Goal: Complete application form

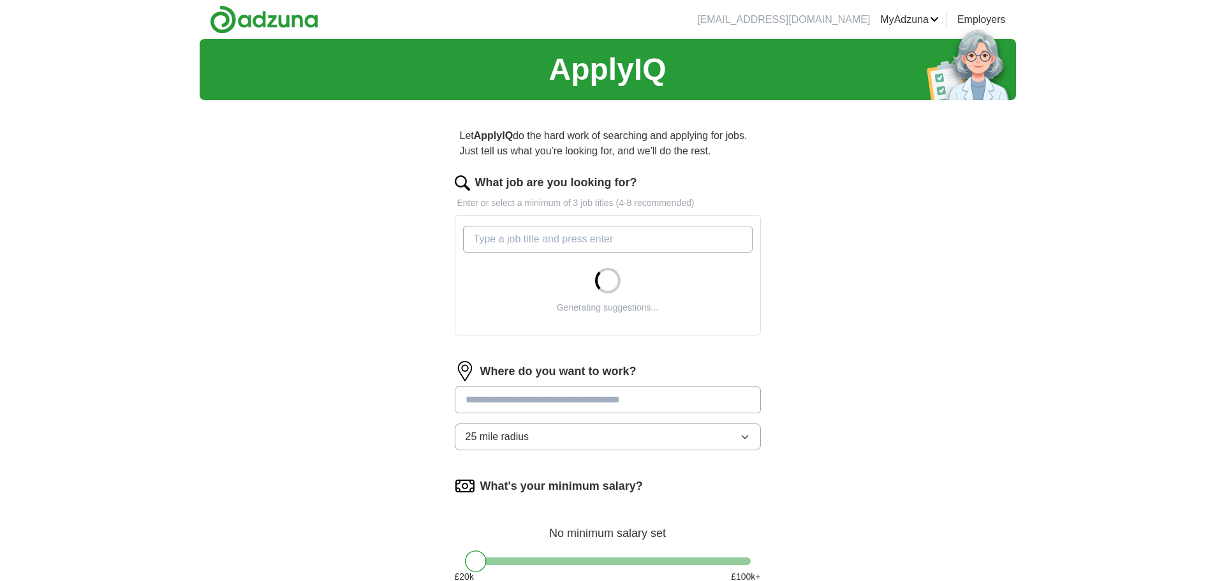
click at [494, 155] on p "Let ApplyIQ do the hard work of searching and applying for jobs. Just tell us w…" at bounding box center [608, 143] width 306 height 41
click at [605, 240] on input "What job are you looking for?" at bounding box center [608, 239] width 290 height 27
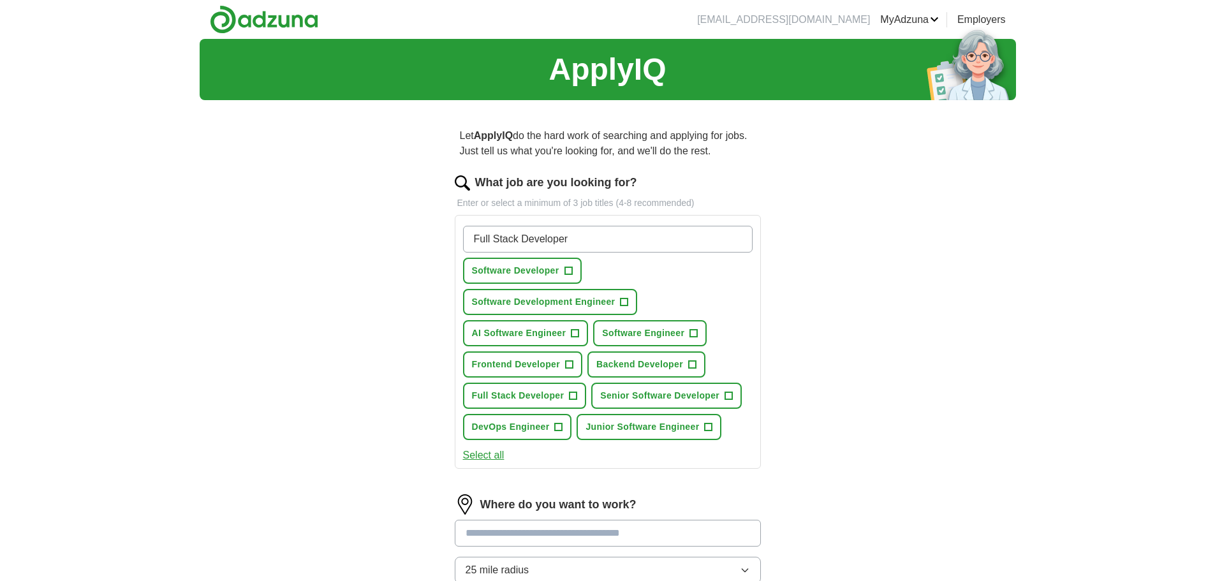
type input "Full Stack Developer"
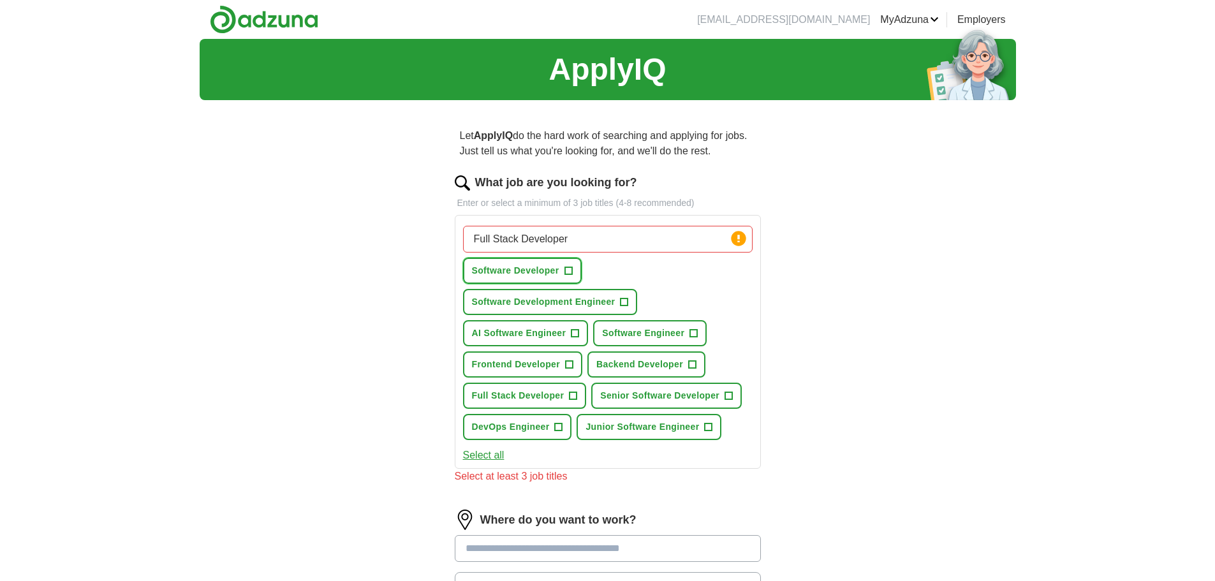
click at [572, 267] on span "+" at bounding box center [568, 271] width 8 height 10
click at [683, 364] on button "Backend Developer +" at bounding box center [646, 364] width 118 height 26
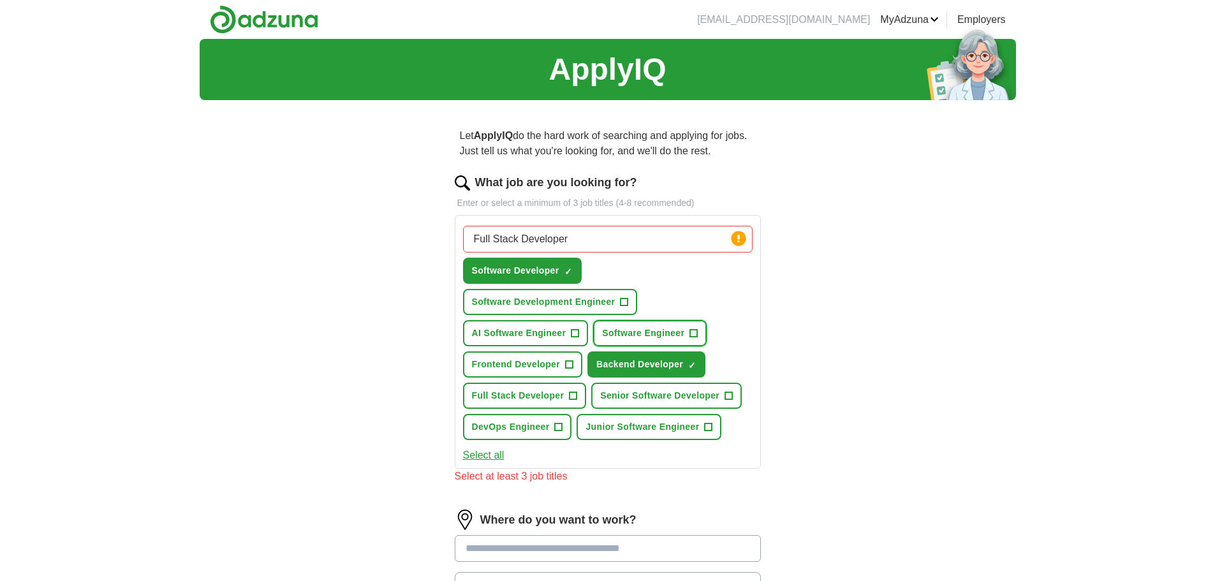
click at [694, 330] on span "+" at bounding box center [694, 333] width 8 height 10
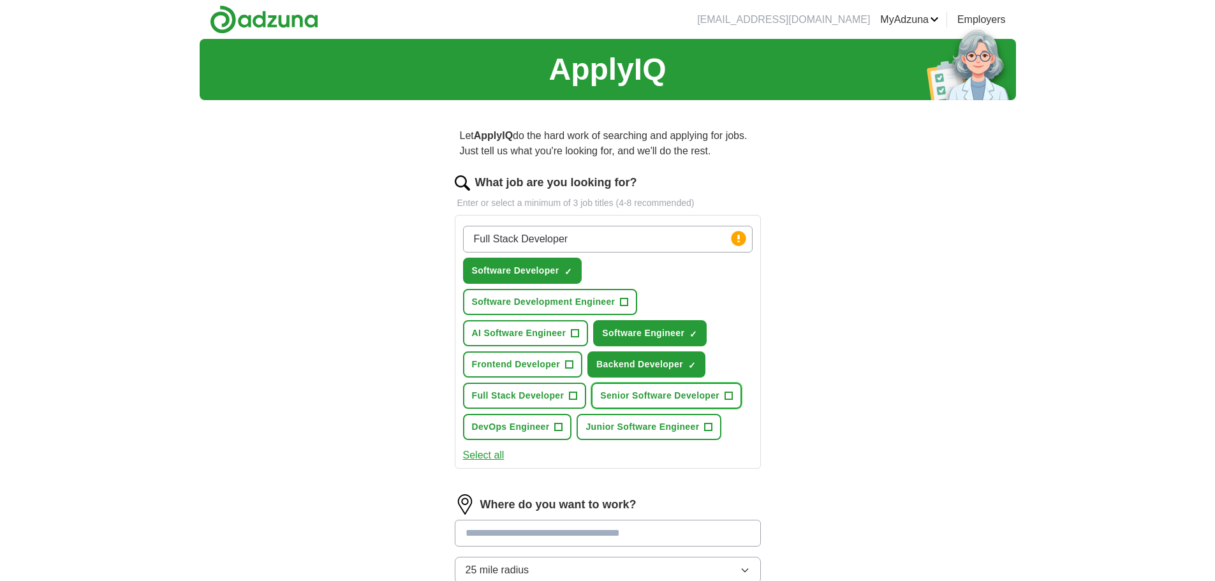
click at [689, 397] on span "Senior Software Developer" at bounding box center [659, 395] width 119 height 13
click at [561, 402] on span "Full Stack Developer" at bounding box center [518, 395] width 92 height 13
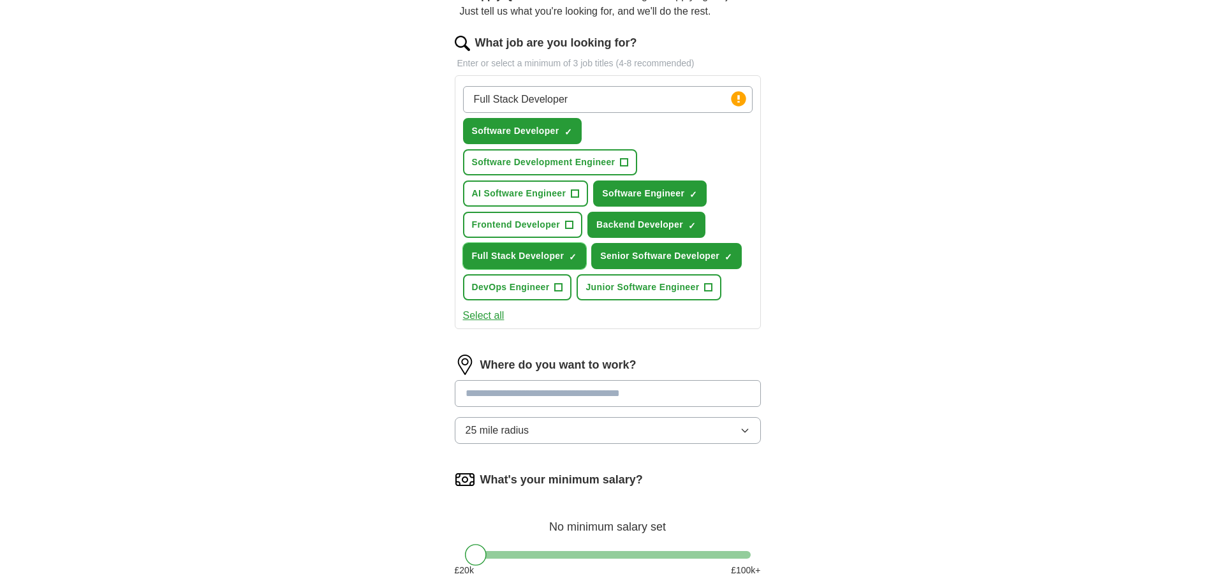
scroll to position [141, 0]
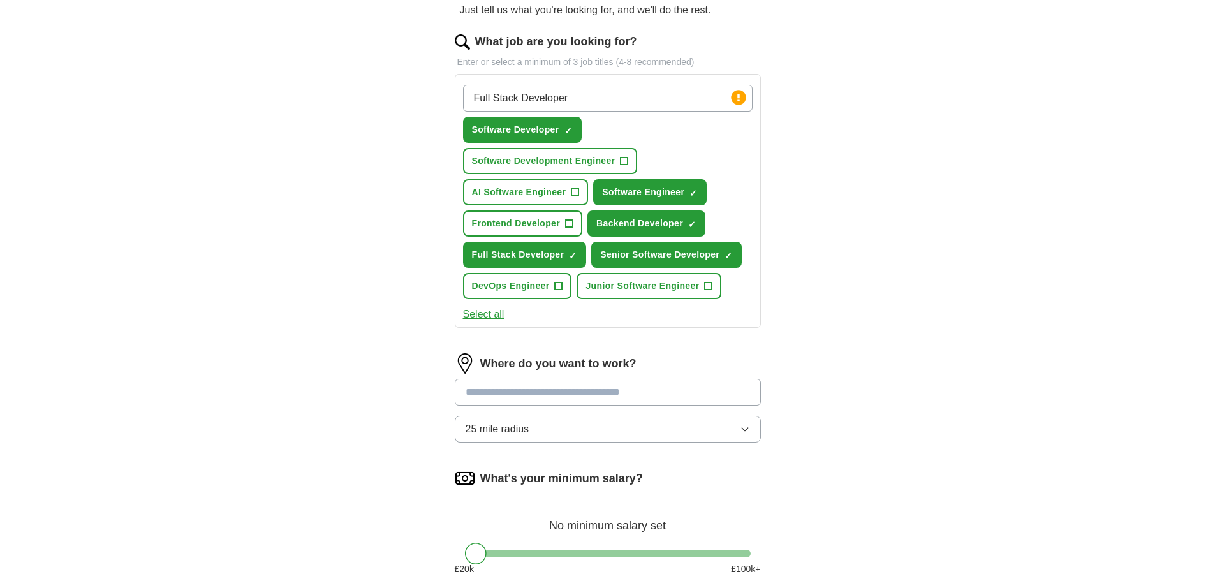
click at [552, 388] on input at bounding box center [608, 392] width 306 height 27
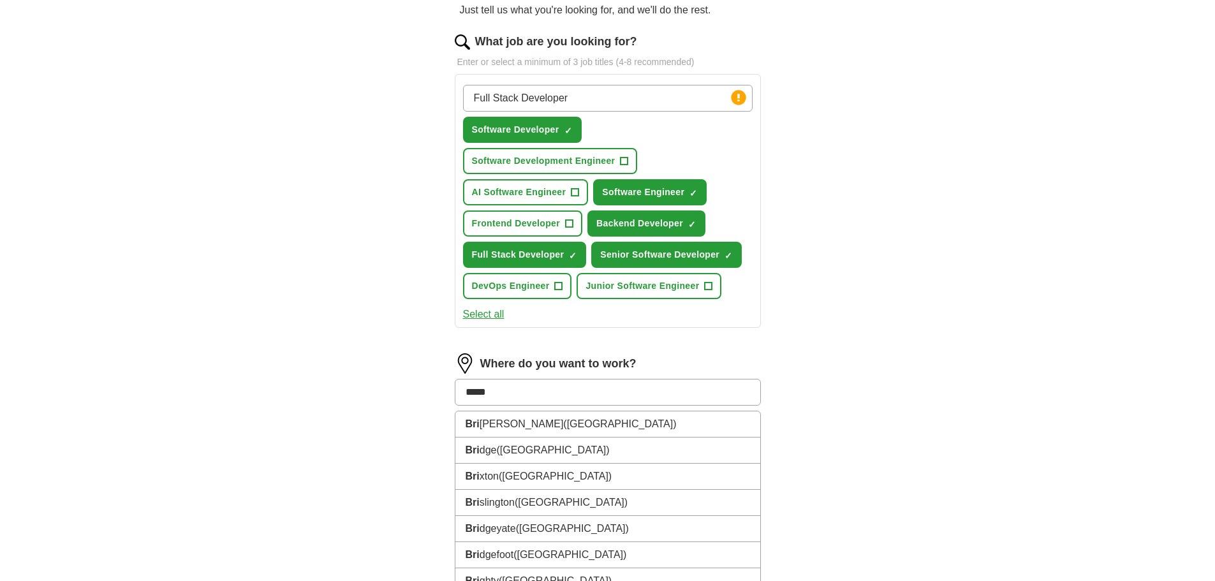
type input "******"
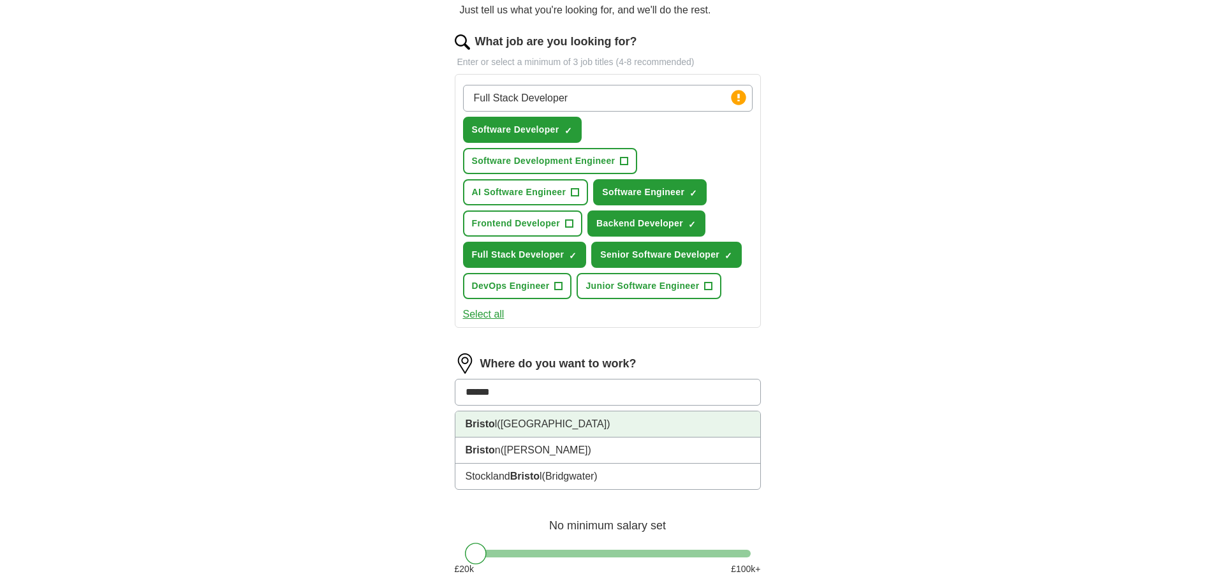
click at [560, 418] on li "Bristo l ([GEOGRAPHIC_DATA])" at bounding box center [607, 424] width 305 height 26
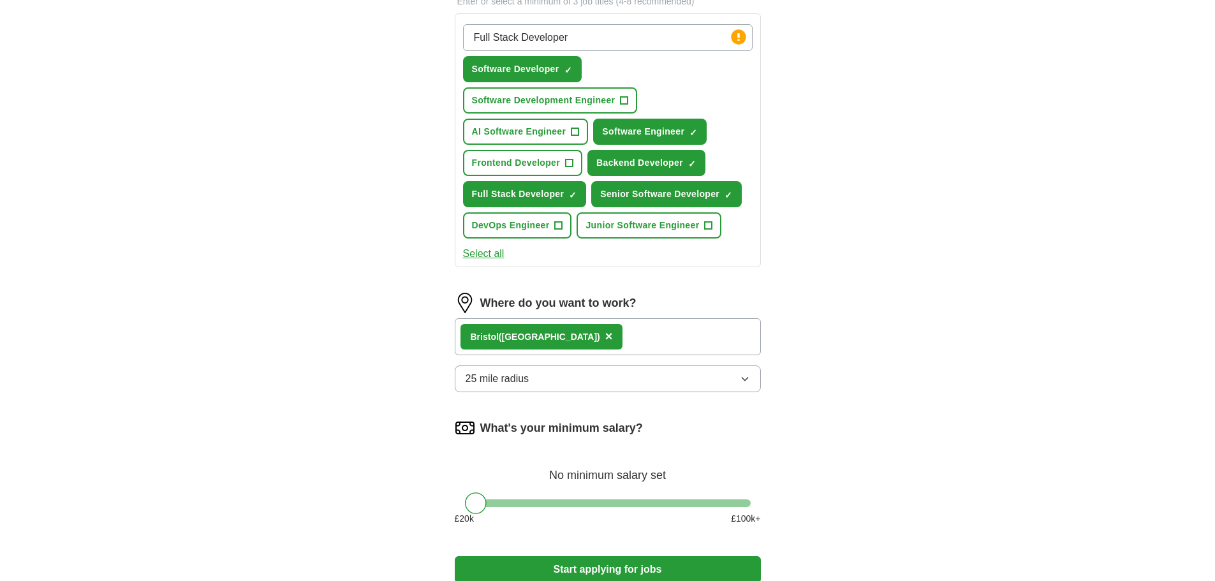
scroll to position [202, 0]
click at [645, 342] on div "Bristo l ([GEOGRAPHIC_DATA]) ×" at bounding box center [608, 336] width 306 height 37
drag, startPoint x: 617, startPoint y: 334, endPoint x: 668, endPoint y: 346, distance: 53.2
click at [668, 346] on div "Bristo l ([GEOGRAPHIC_DATA]) ×" at bounding box center [608, 336] width 306 height 37
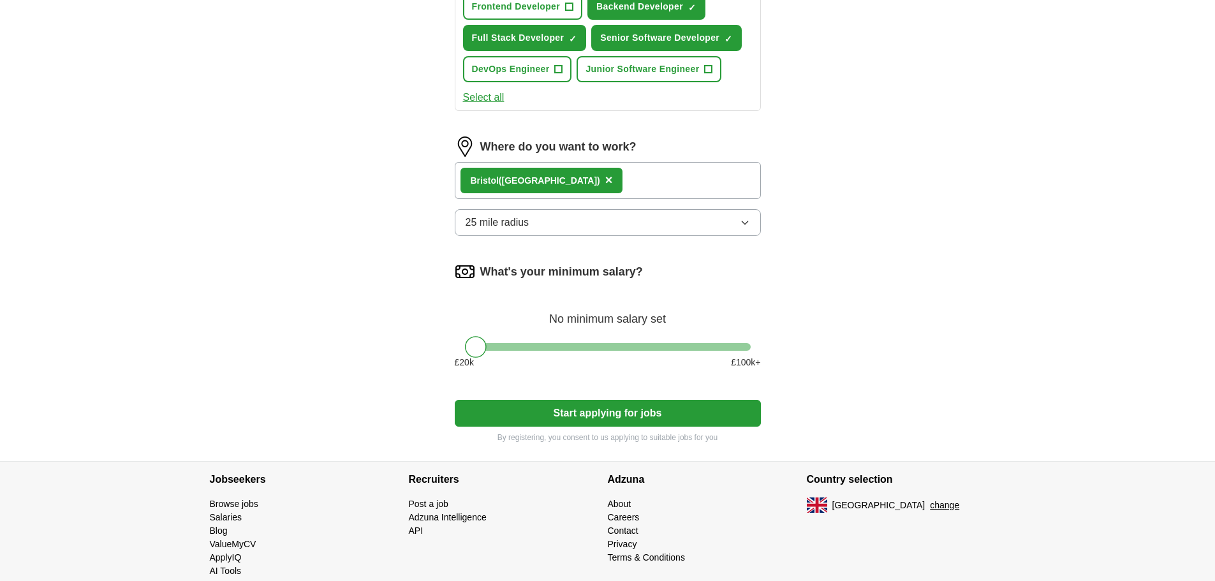
scroll to position [358, 0]
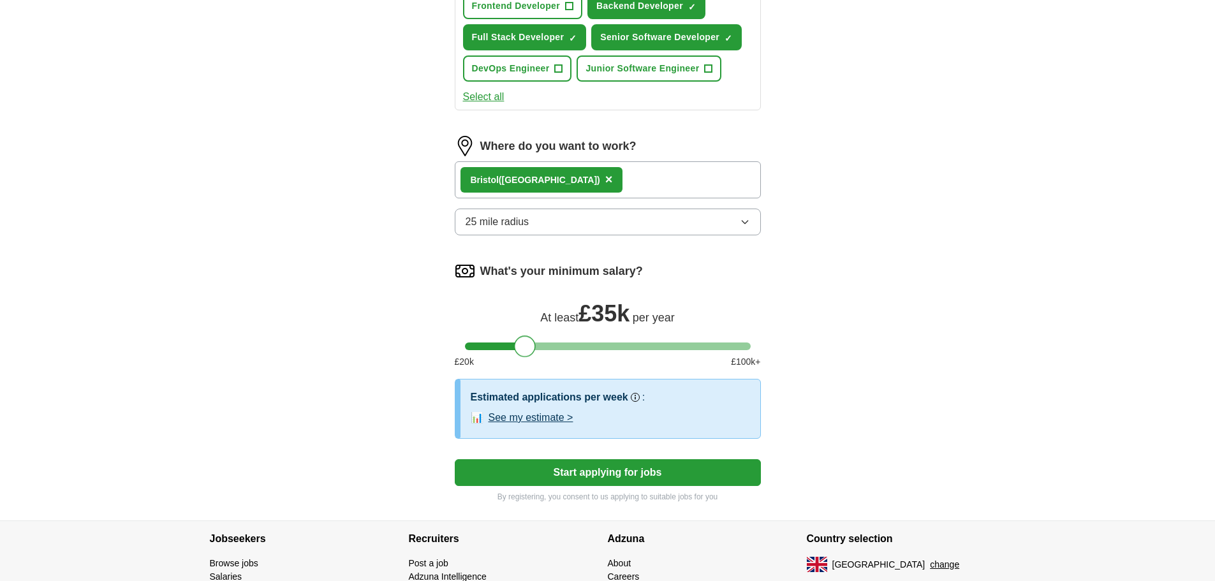
drag, startPoint x: 478, startPoint y: 348, endPoint x: 526, endPoint y: 341, distance: 47.8
click at [526, 341] on div at bounding box center [525, 346] width 22 height 22
click at [549, 418] on button "See my estimate >" at bounding box center [531, 417] width 85 height 15
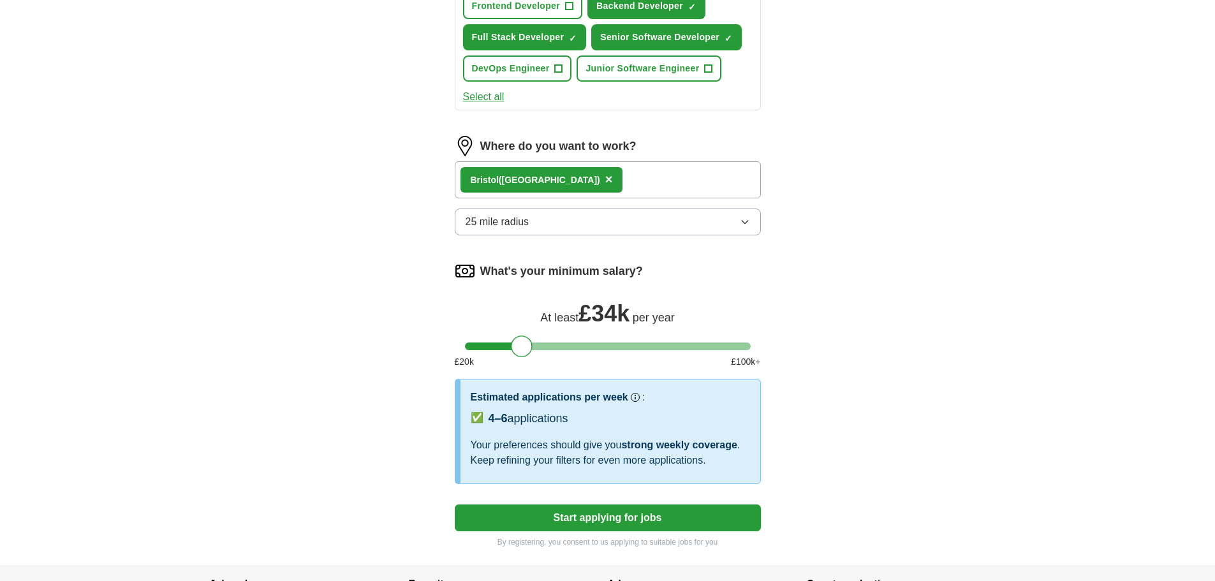
scroll to position [390, 0]
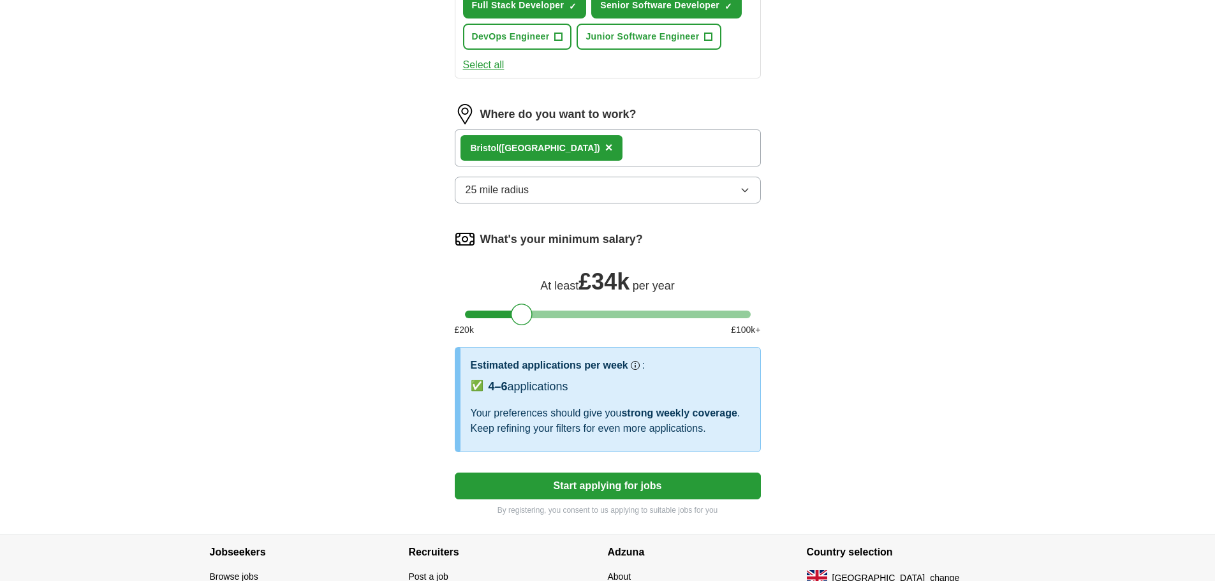
click at [579, 477] on button "Start applying for jobs" at bounding box center [608, 486] width 306 height 27
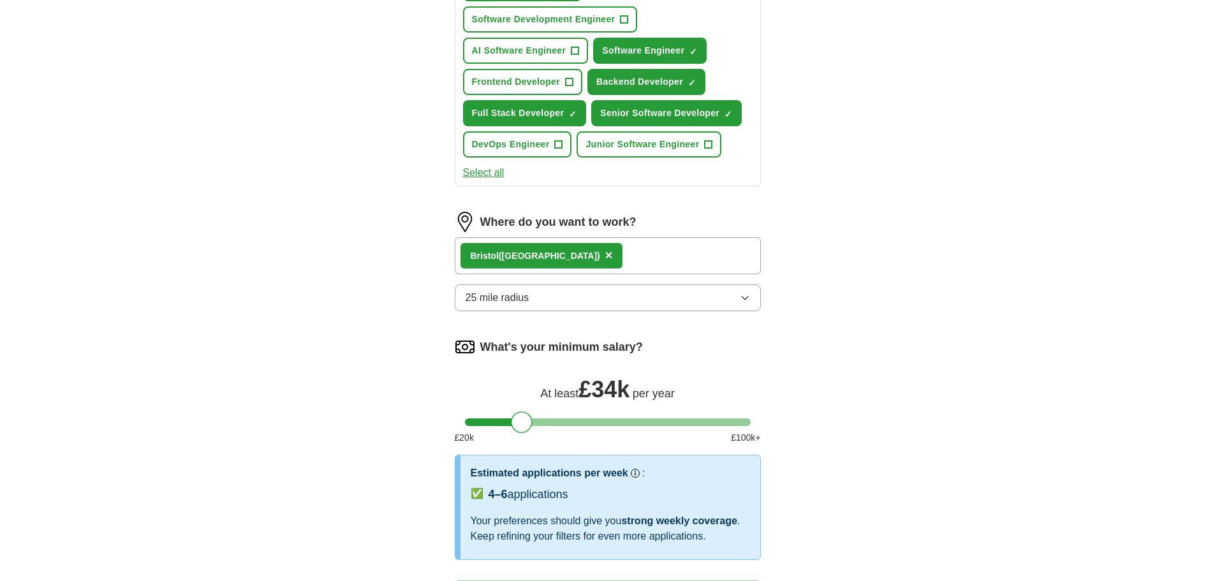
select select "**"
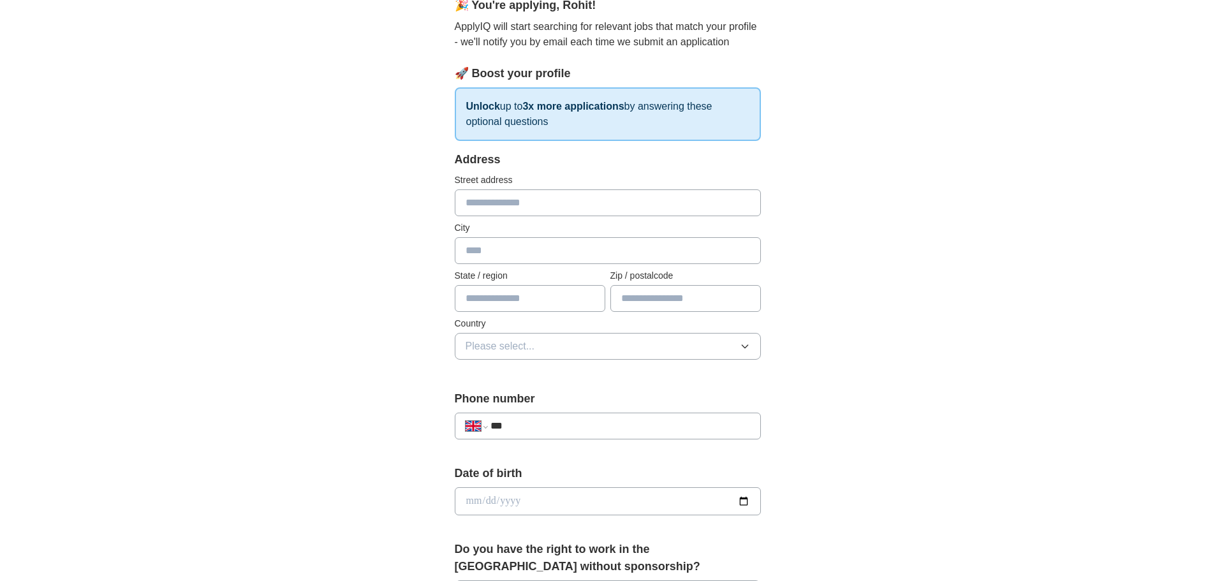
scroll to position [0, 0]
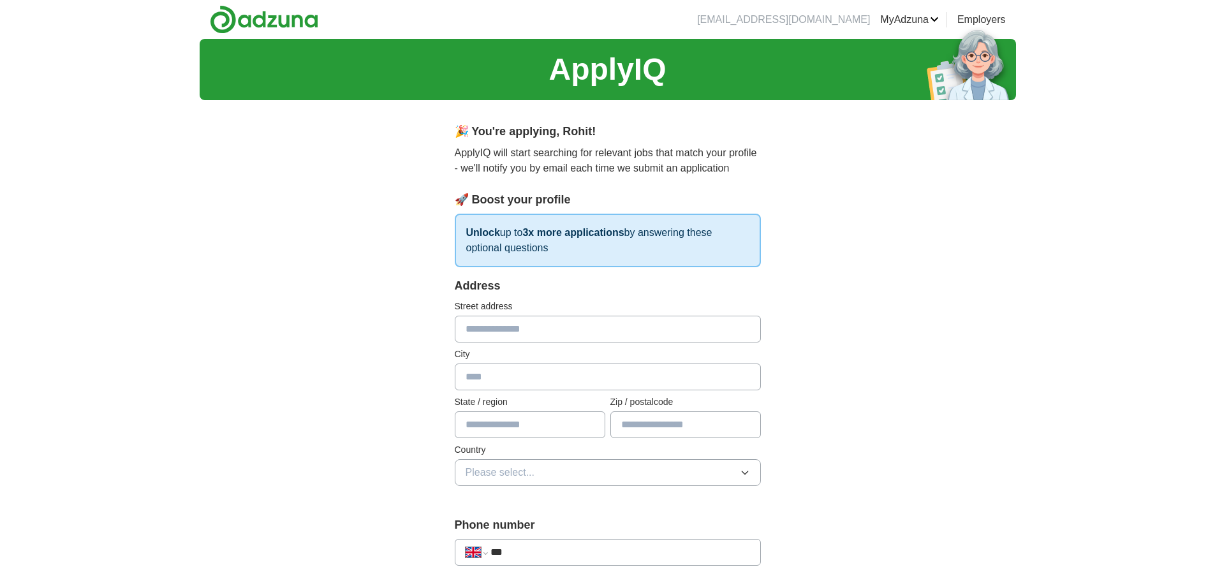
click at [634, 322] on input "text" at bounding box center [608, 329] width 306 height 27
type input "**********"
type input "********"
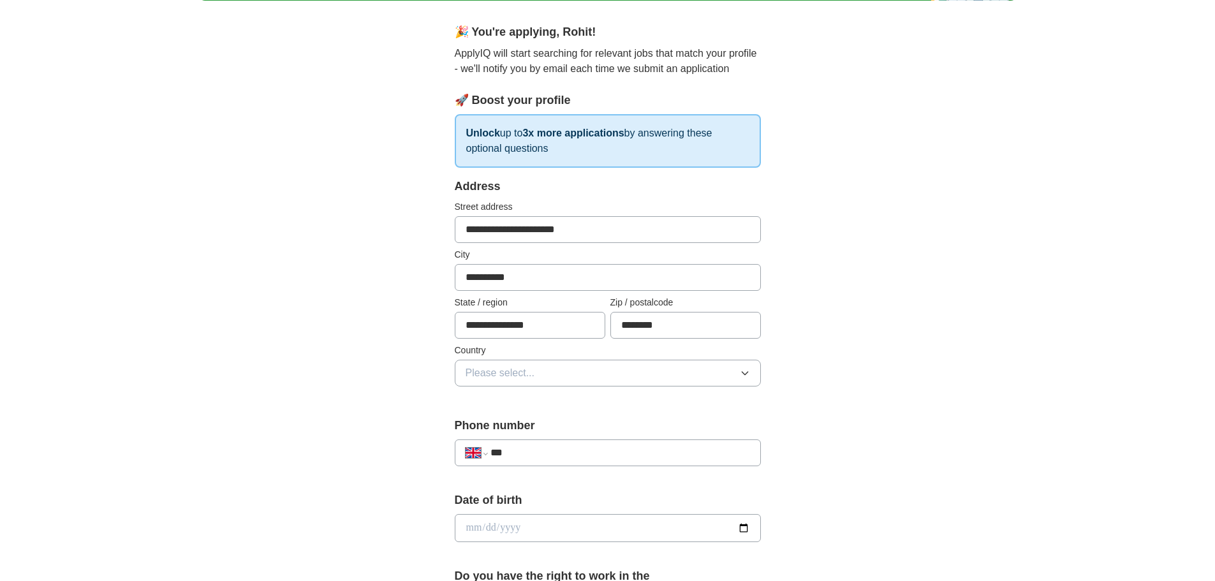
scroll to position [100, 0]
click at [593, 370] on button "Please select..." at bounding box center [608, 372] width 306 height 27
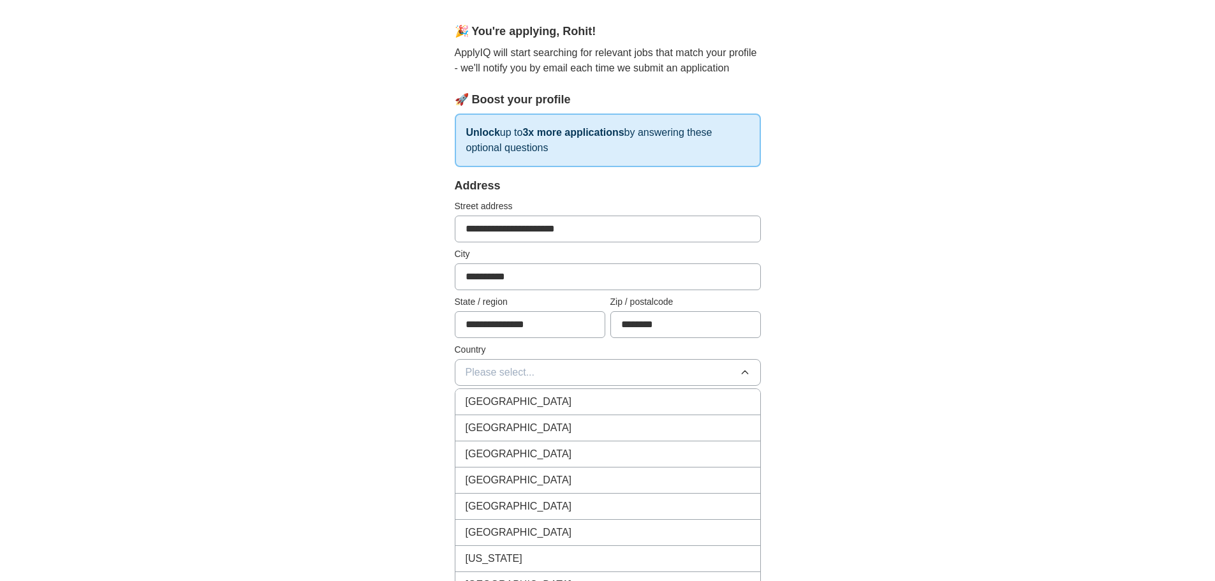
drag, startPoint x: 585, startPoint y: 395, endPoint x: 578, endPoint y: 406, distance: 13.3
click at [578, 406] on div "[GEOGRAPHIC_DATA]" at bounding box center [608, 401] width 284 height 15
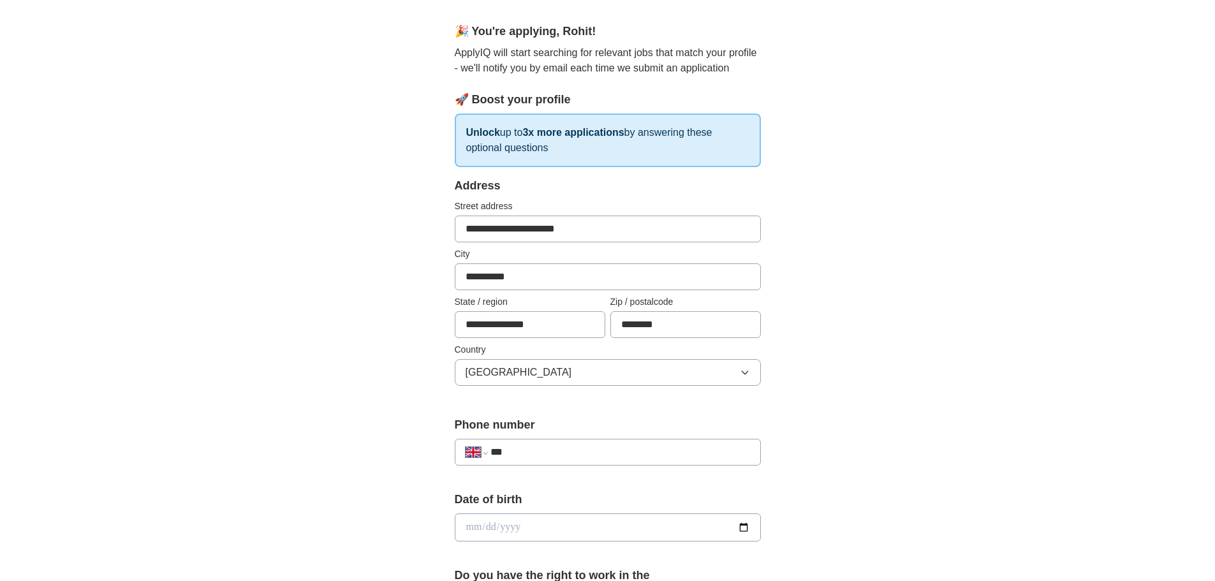
click at [570, 450] on input "***" at bounding box center [619, 452] width 259 height 15
type input "**********"
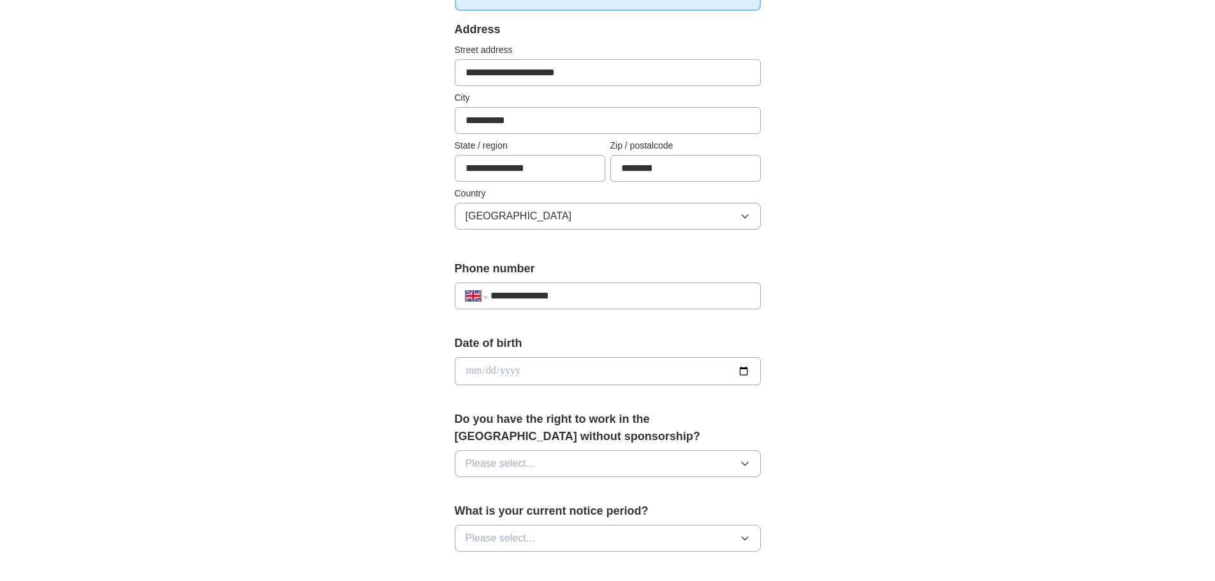
scroll to position [257, 0]
click at [611, 369] on input "date" at bounding box center [608, 371] width 306 height 28
type input "**********"
click at [590, 460] on button "Please select..." at bounding box center [608, 463] width 306 height 27
click at [582, 490] on div "Yes" at bounding box center [608, 492] width 284 height 15
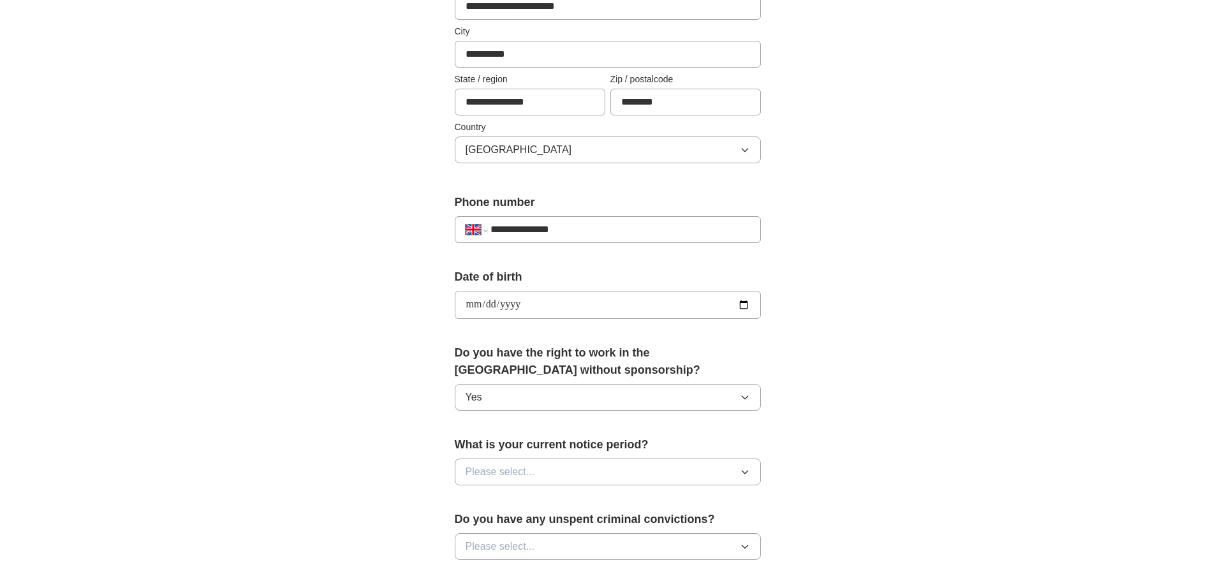
scroll to position [327, 0]
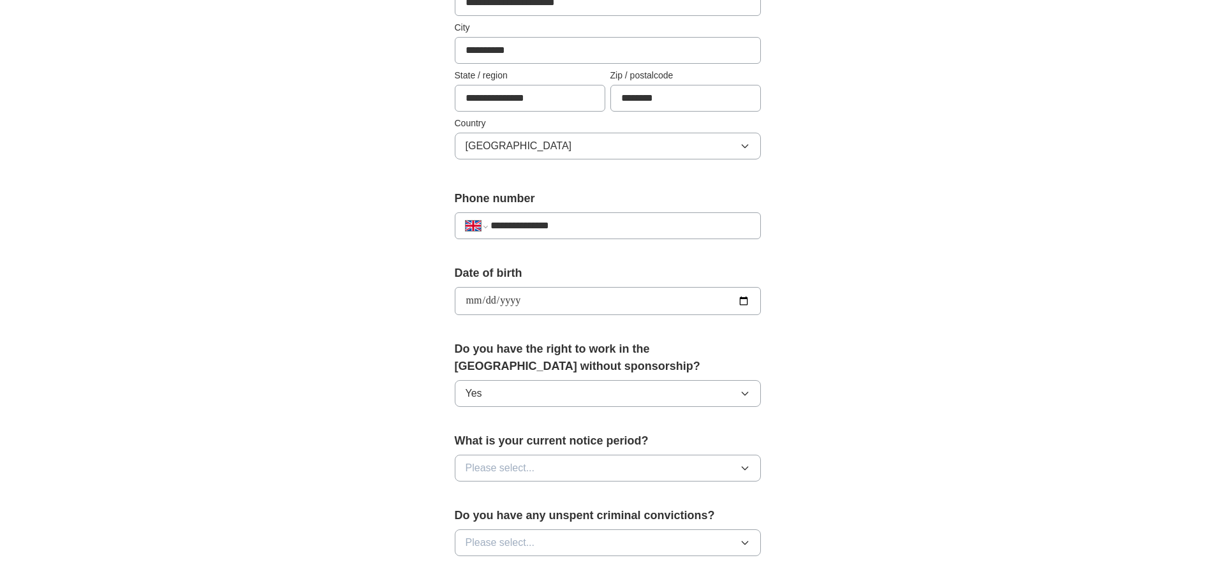
drag, startPoint x: 596, startPoint y: 475, endPoint x: 576, endPoint y: 462, distance: 23.7
click at [576, 462] on button "Please select..." at bounding box center [608, 468] width 306 height 27
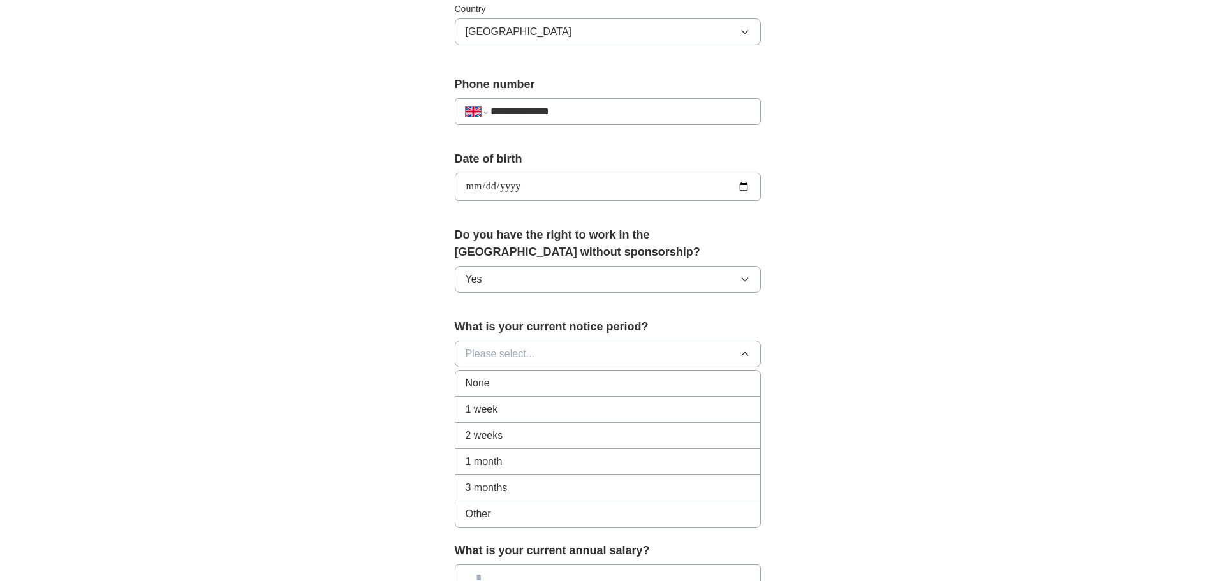
scroll to position [444, 0]
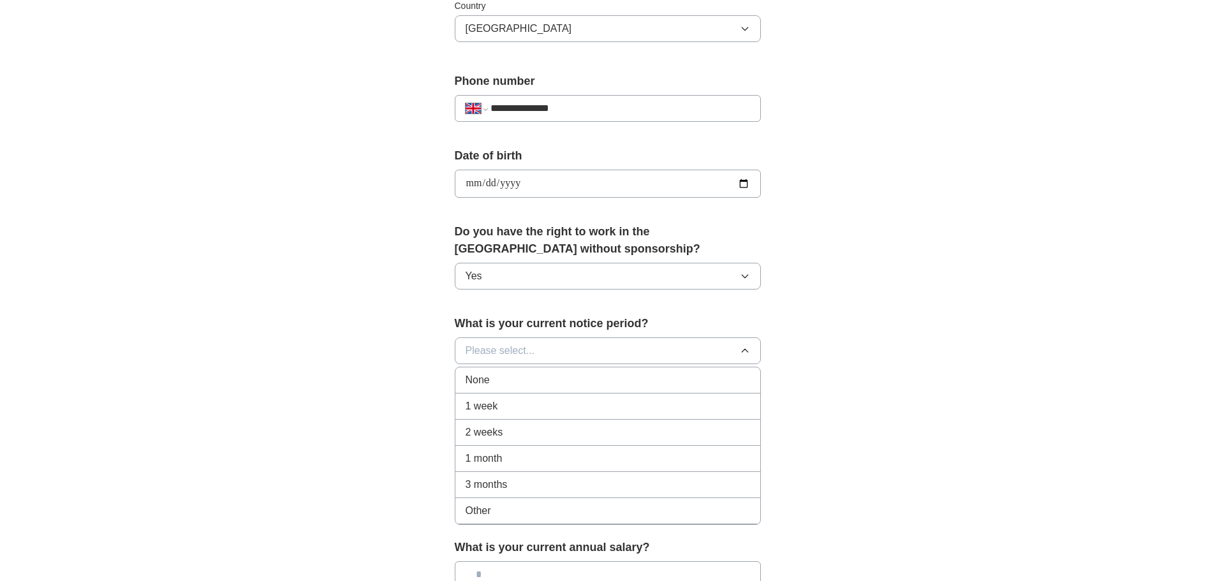
click at [582, 378] on div "None" at bounding box center [608, 379] width 284 height 15
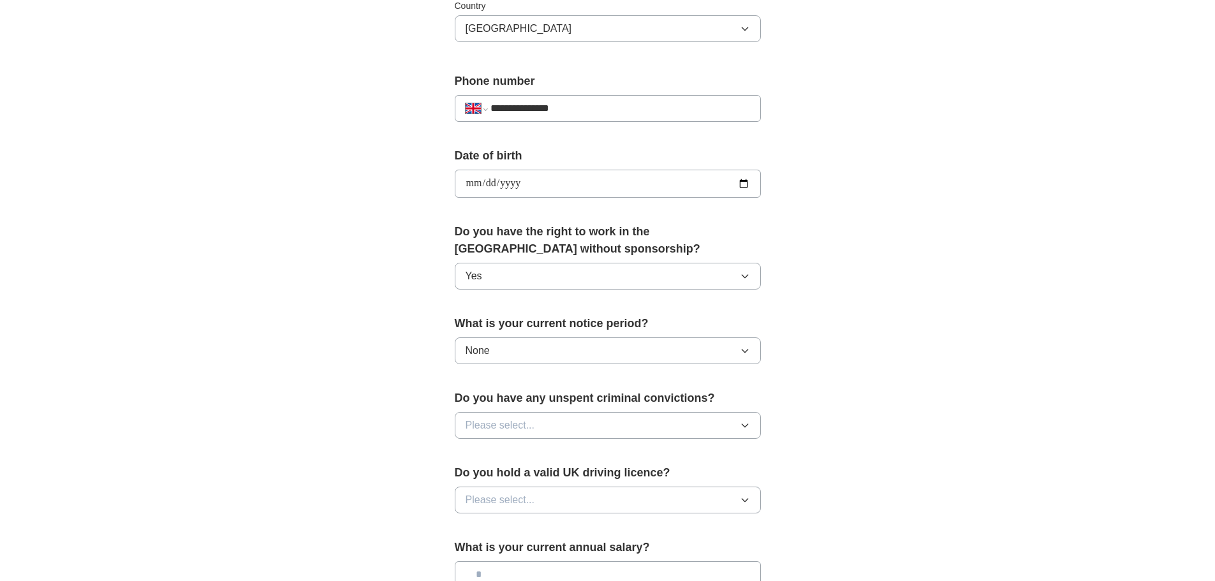
click at [573, 428] on button "Please select..." at bounding box center [608, 425] width 306 height 27
click at [563, 473] on li "No" at bounding box center [607, 481] width 305 height 26
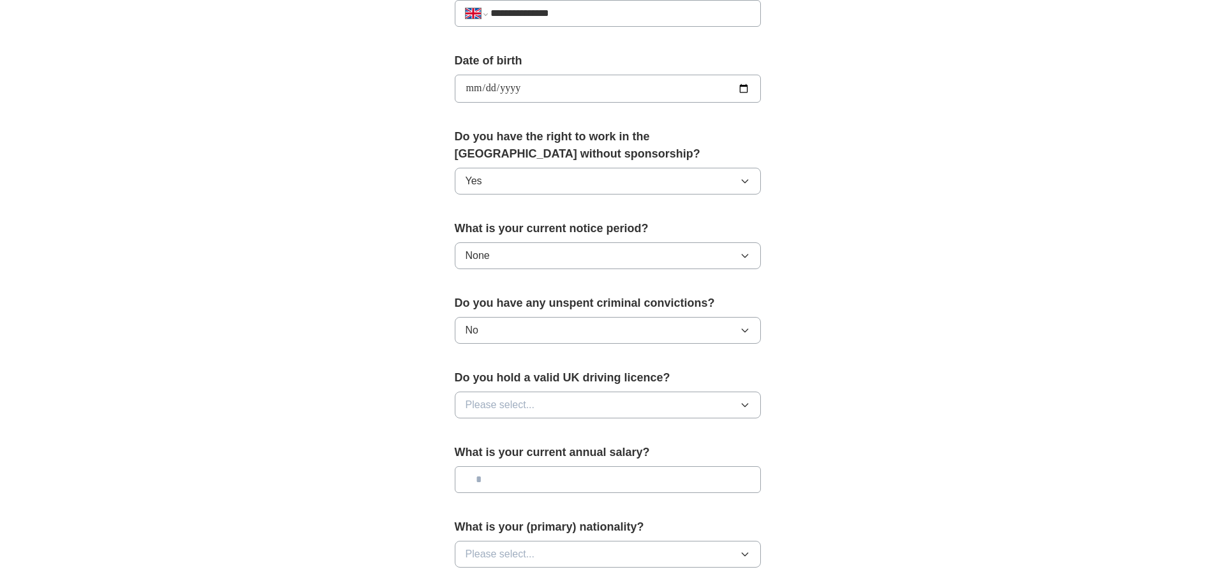
scroll to position [540, 0]
click at [598, 406] on button "Please select..." at bounding box center [608, 404] width 306 height 27
click at [577, 452] on div "No" at bounding box center [608, 459] width 284 height 15
click at [574, 464] on div "What is your current annual salary?" at bounding box center [608, 472] width 306 height 59
click at [576, 478] on input "text" at bounding box center [608, 479] width 306 height 27
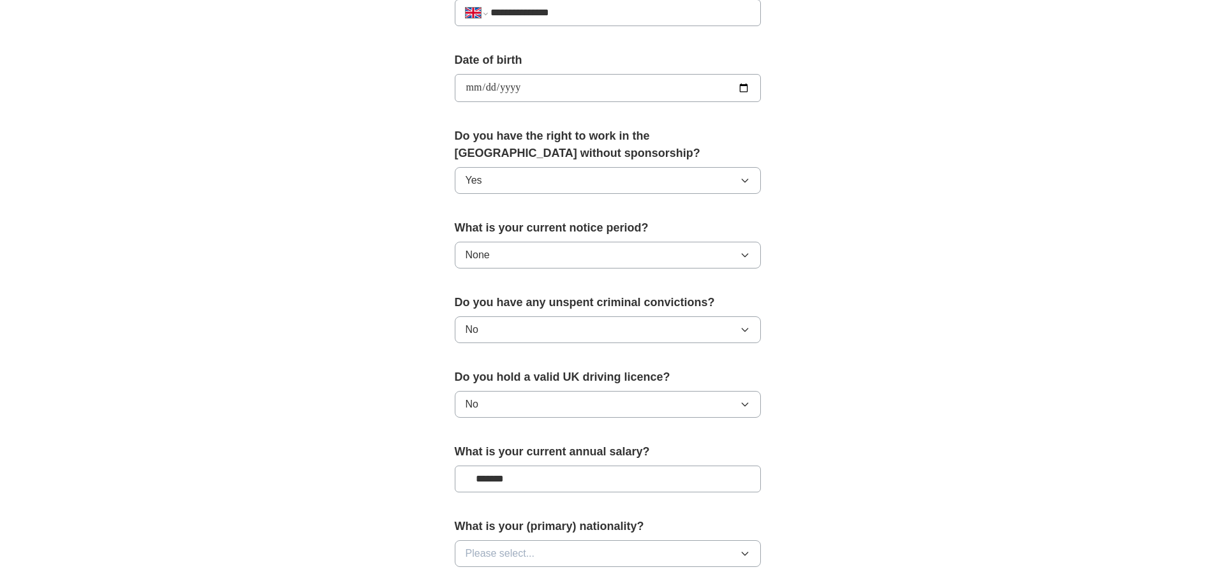
scroll to position [691, 0]
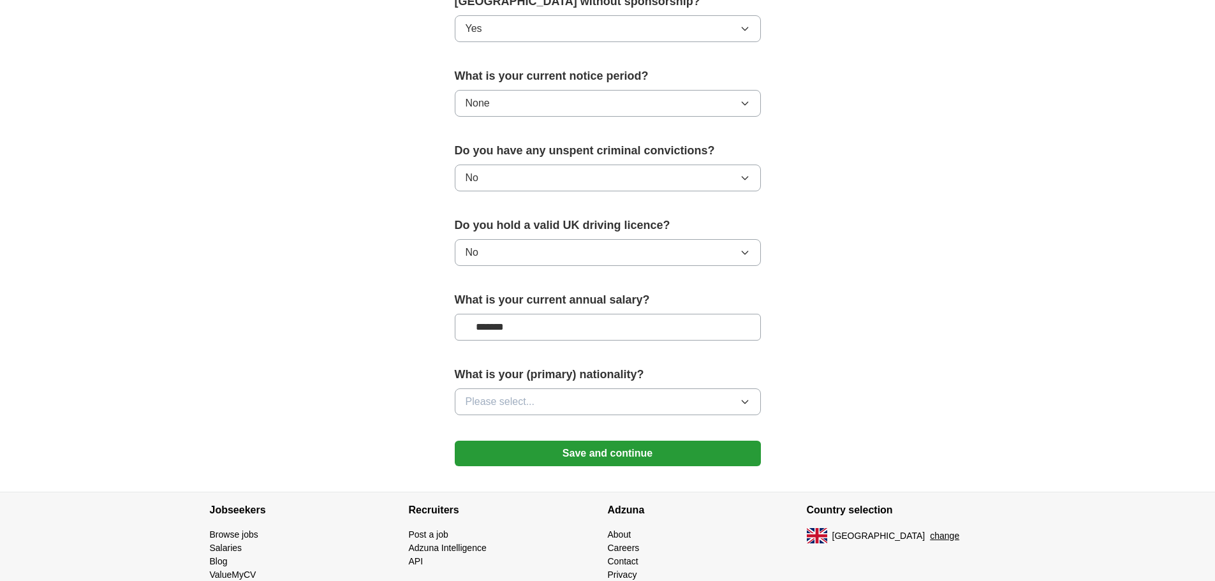
type input "*******"
click at [622, 406] on button "Please select..." at bounding box center [608, 401] width 306 height 27
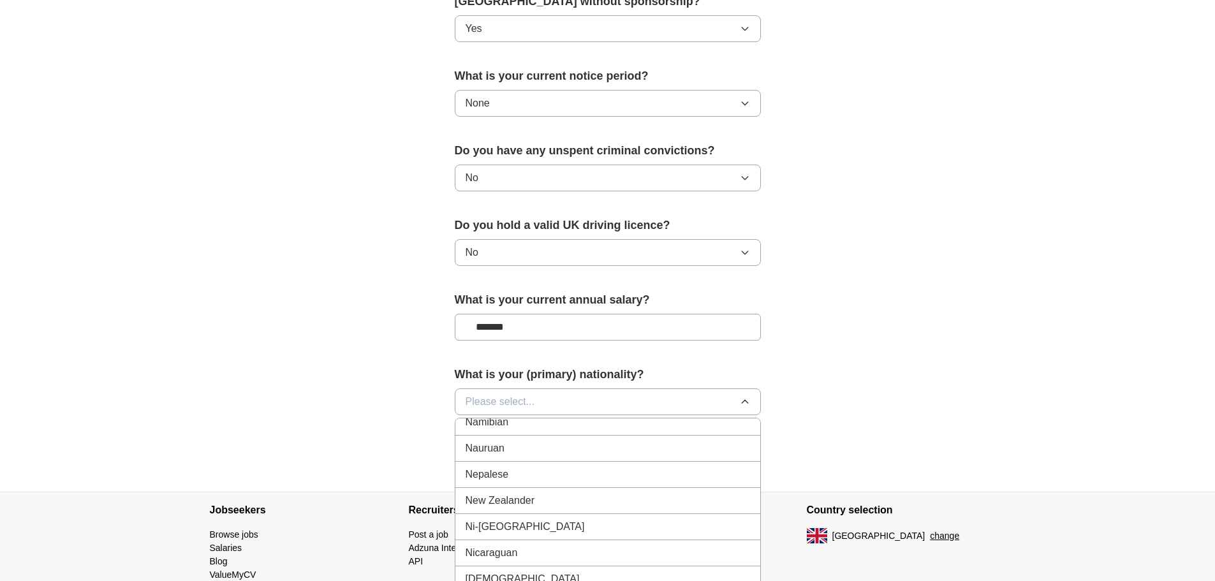
scroll to position [3224, 0]
click at [591, 469] on div "Nepalese" at bounding box center [608, 475] width 284 height 15
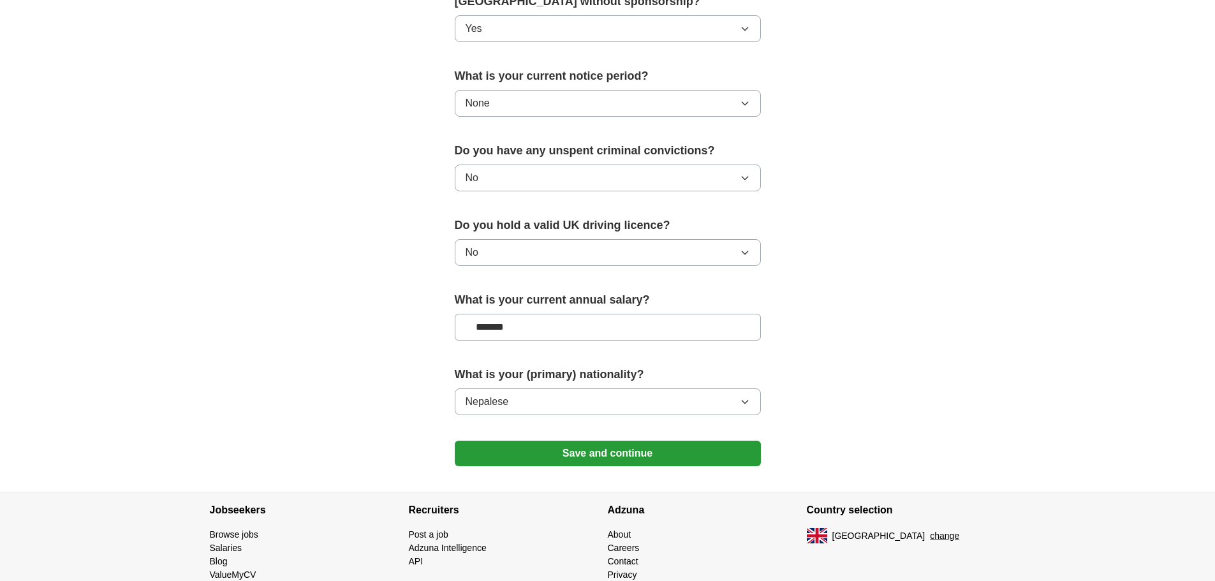
click at [599, 443] on button "Save and continue" at bounding box center [608, 454] width 306 height 26
